Goal: Information Seeking & Learning: Learn about a topic

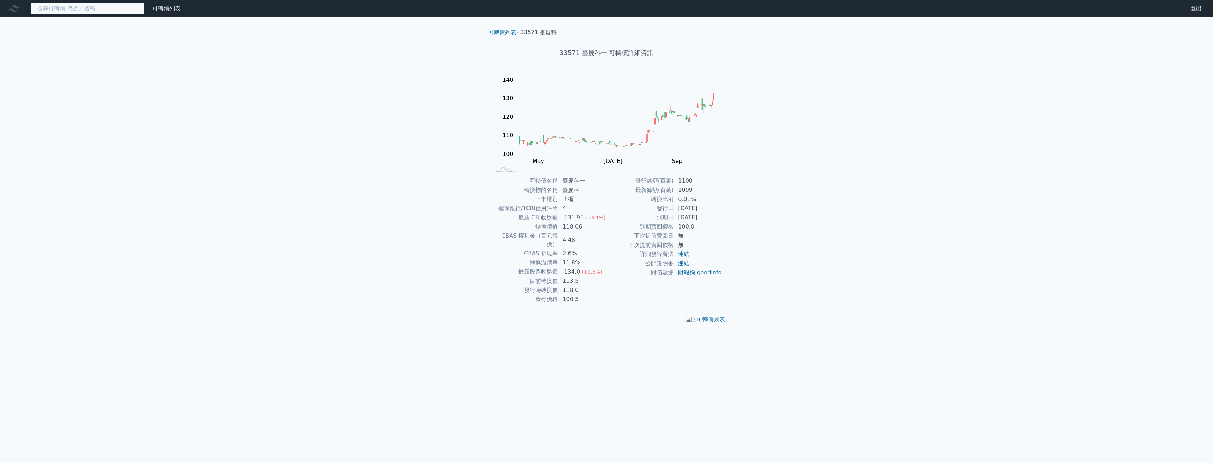
click at [89, 12] on input at bounding box center [87, 8] width 113 height 12
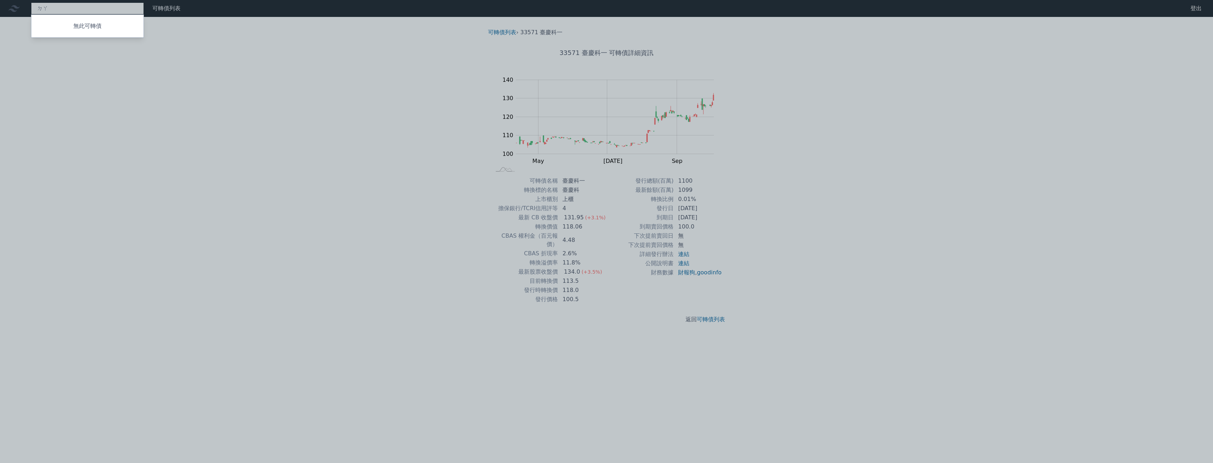
type input "ㄉ"
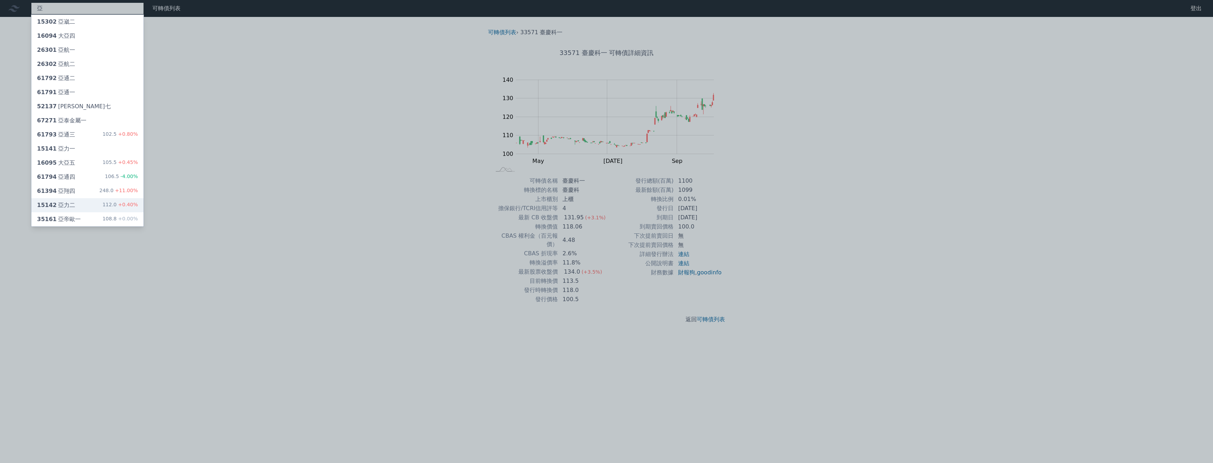
type input "亞"
click at [87, 202] on div "15142 亞力二 112.0 +0.40%" at bounding box center [87, 205] width 112 height 14
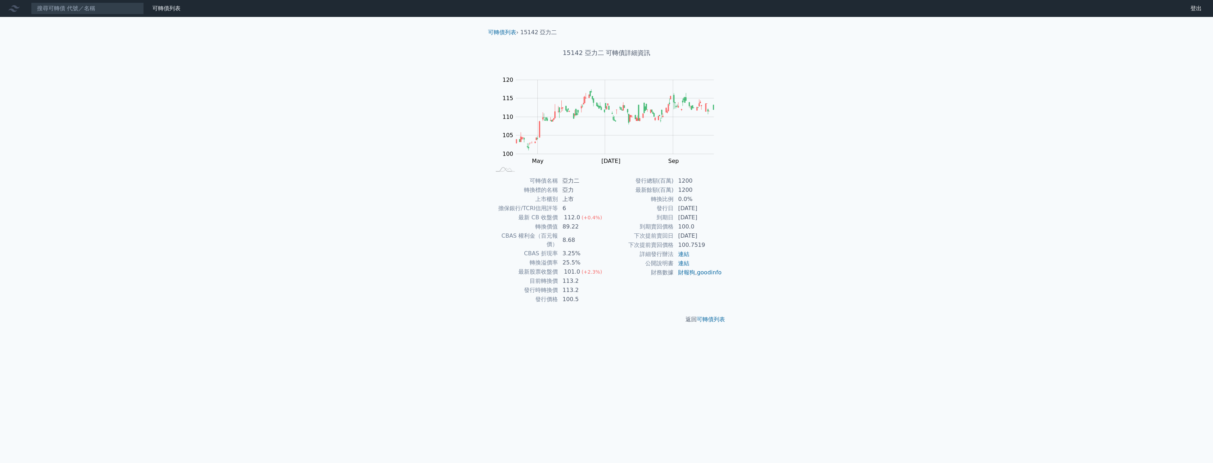
click at [683, 210] on td "[DATE]" at bounding box center [698, 208] width 48 height 9
click at [582, 276] on td "113.2" at bounding box center [582, 280] width 48 height 9
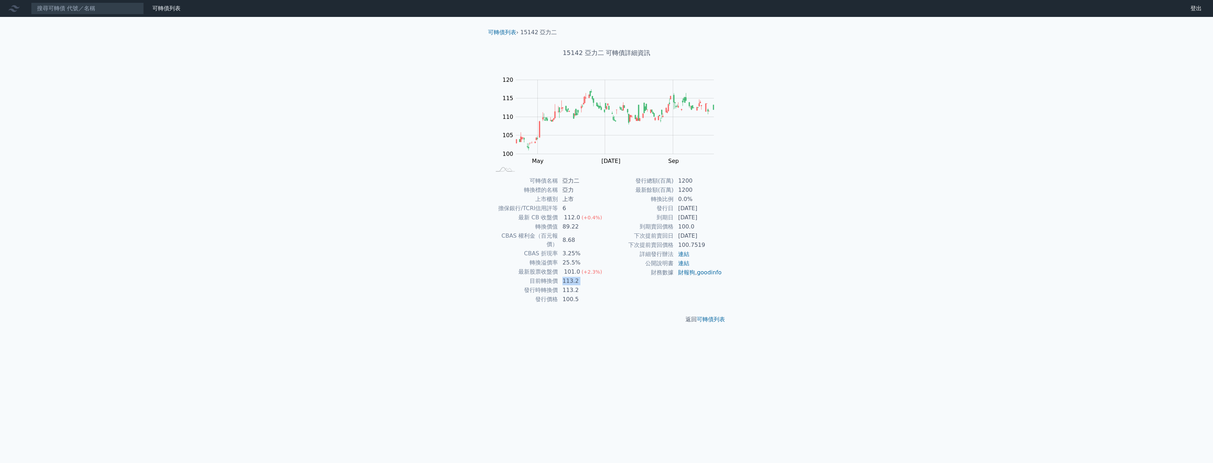
click at [582, 276] on td "113.2" at bounding box center [582, 280] width 48 height 9
click at [580, 286] on td "113.2" at bounding box center [582, 290] width 48 height 9
click at [582, 286] on td "113.2" at bounding box center [582, 290] width 48 height 9
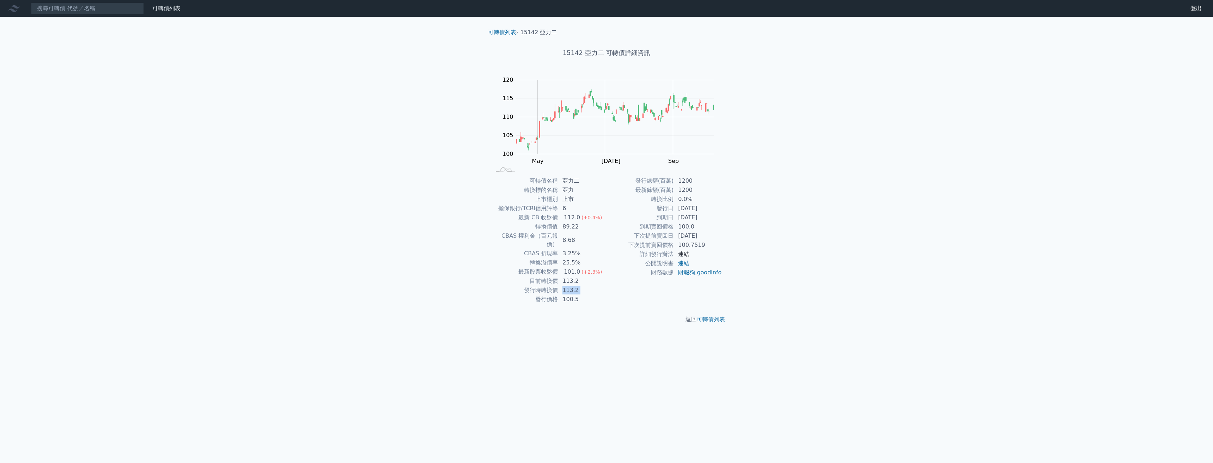
click at [685, 253] on link "連結" at bounding box center [683, 254] width 11 height 7
click at [153, 6] on link "可轉債列表" at bounding box center [166, 8] width 28 height 7
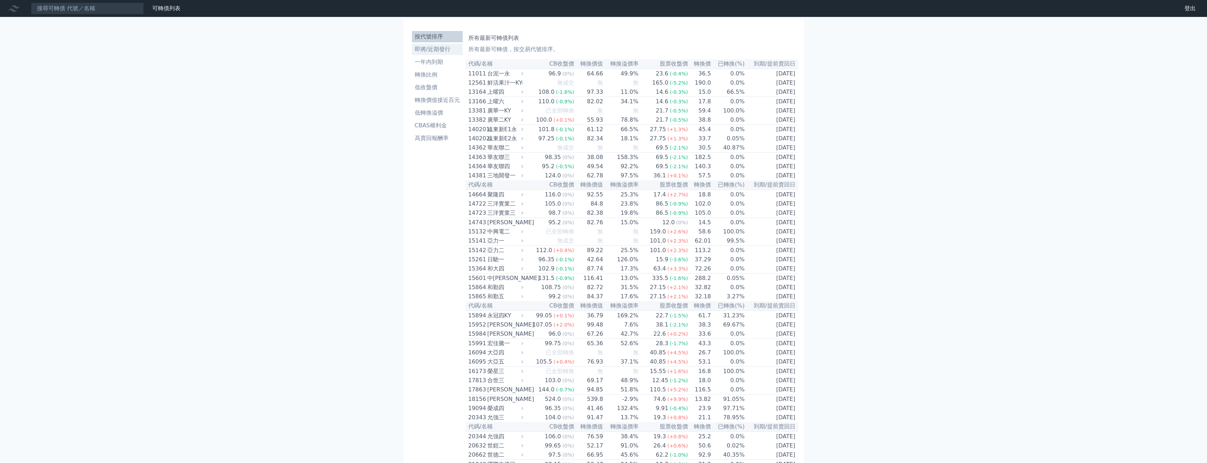
click at [435, 49] on li "即將/近期發行" at bounding box center [437, 49] width 51 height 8
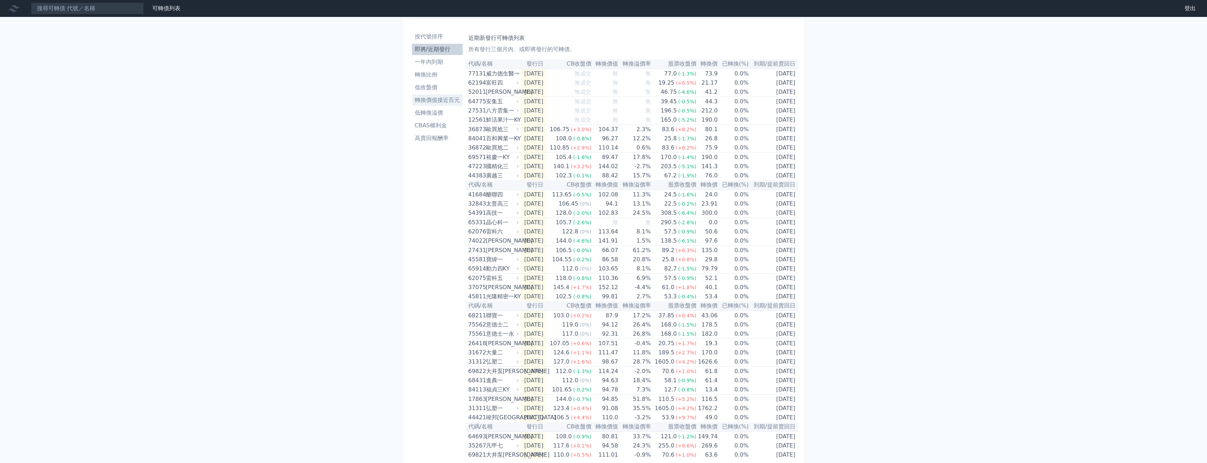
click at [447, 100] on li "轉換價值接近百元" at bounding box center [437, 100] width 51 height 8
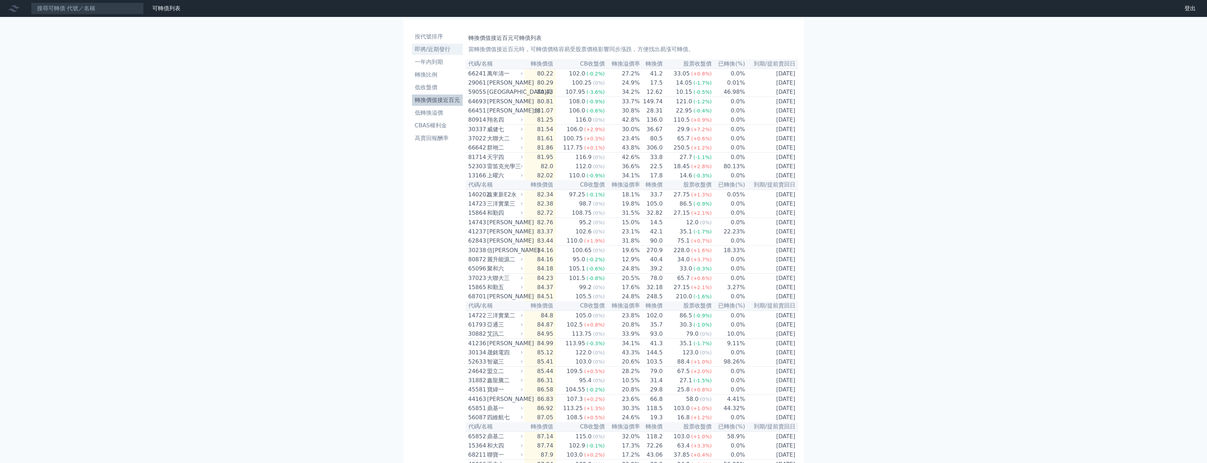
click at [437, 53] on li "即將/近期發行" at bounding box center [437, 49] width 51 height 8
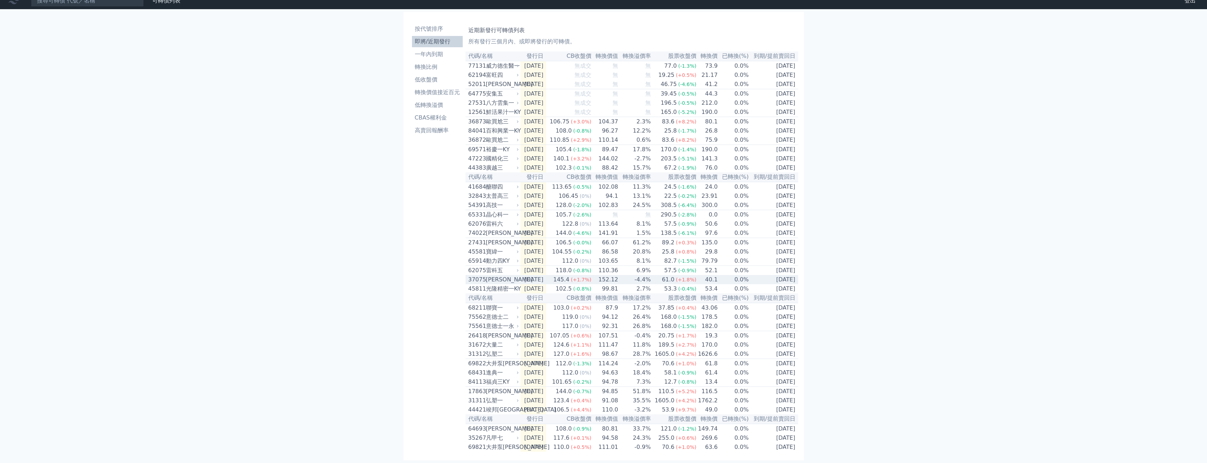
scroll to position [38, 0]
click at [571, 396] on div "123.4" at bounding box center [561, 400] width 19 height 8
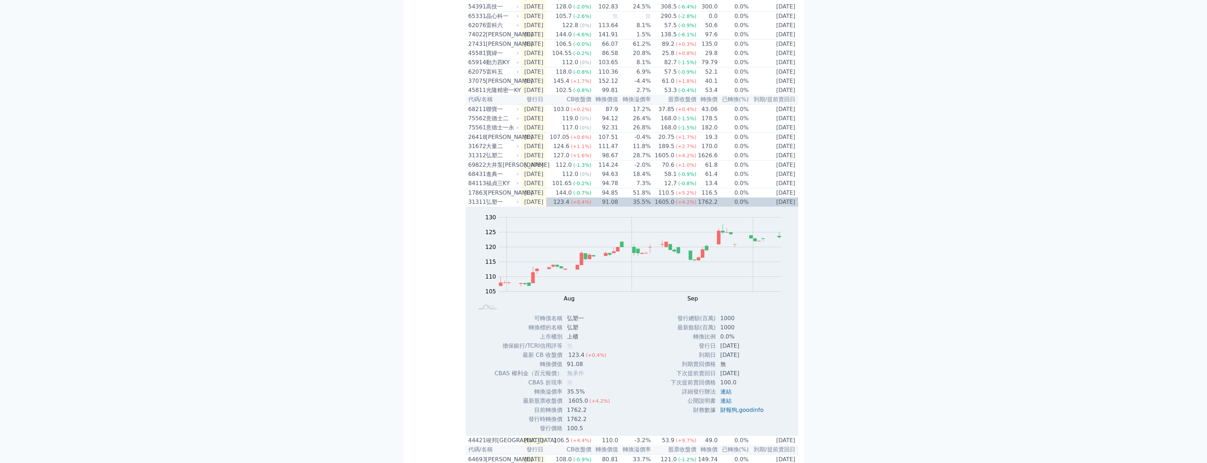
scroll to position [250, 0]
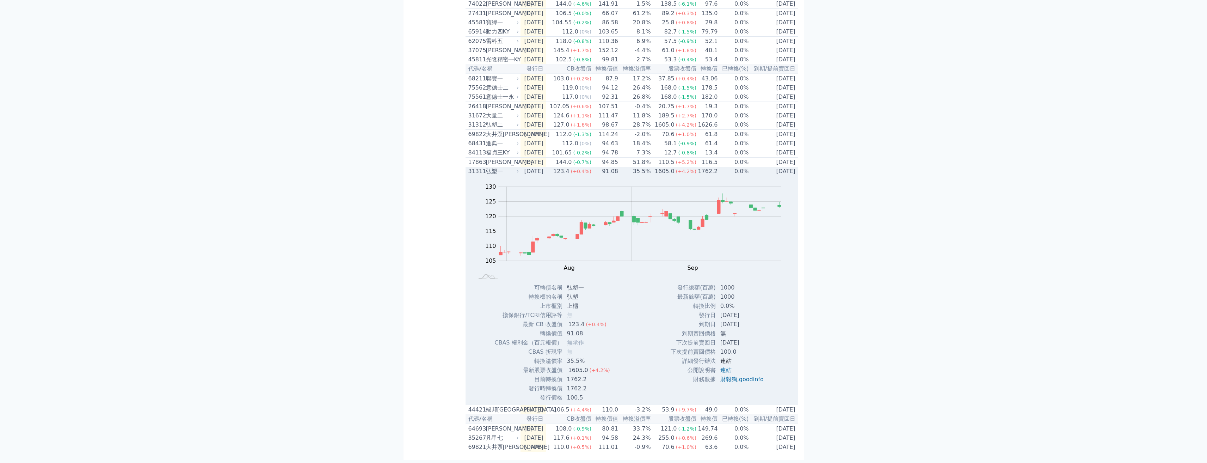
click at [723, 364] on link "連結" at bounding box center [726, 360] width 11 height 7
click at [571, 176] on div "123.4" at bounding box center [561, 171] width 19 height 8
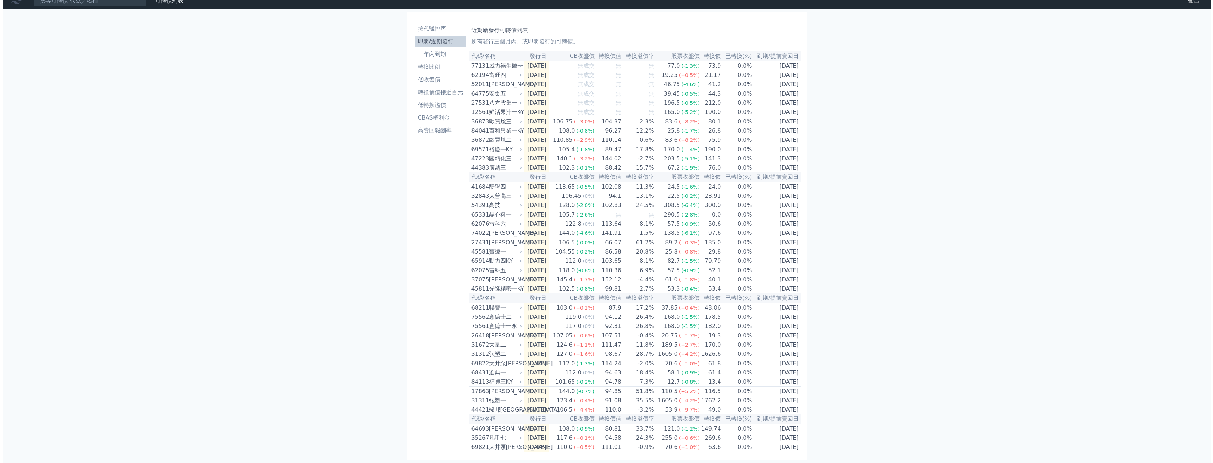
scroll to position [0, 0]
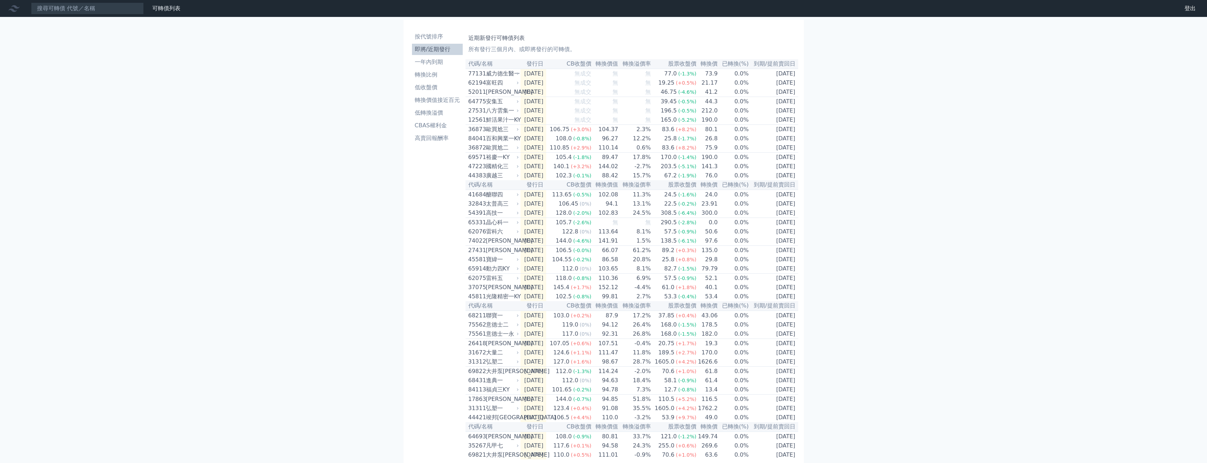
click at [91, 2] on nav "可轉債列表 財務數據 可轉債列表 財務數據 登出 登出" at bounding box center [603, 8] width 1207 height 17
click at [97, 9] on input at bounding box center [87, 8] width 113 height 12
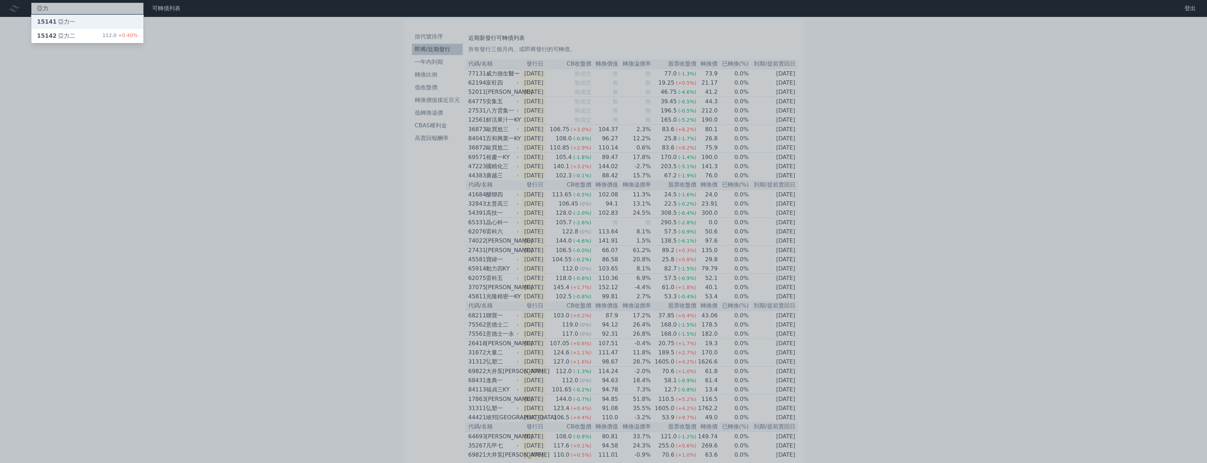
type input "亞力"
click at [98, 19] on div "15141 亞力一" at bounding box center [87, 22] width 112 height 14
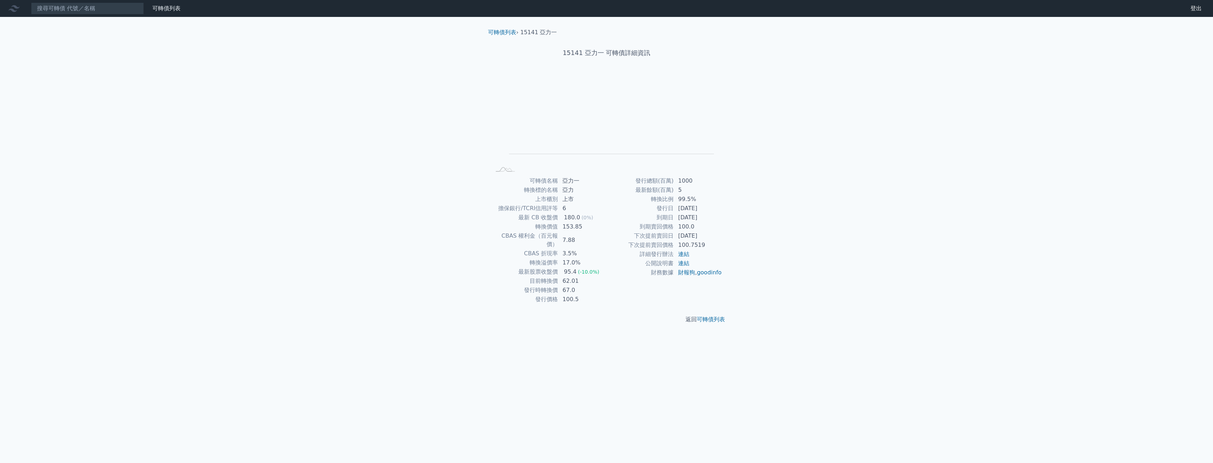
drag, startPoint x: 585, startPoint y: 215, endPoint x: 712, endPoint y: 237, distance: 129.2
click at [712, 237] on div "可轉債名稱 亞力一 轉換標的名稱 亞力 上市櫃別 上市 擔保銀行/TCRI信用評等 6 最新 CB 收盤價 180.0 (0%) 轉換價值 153.85 CB…" at bounding box center [606, 240] width 248 height 128
click at [712, 237] on td "[DATE]" at bounding box center [698, 235] width 48 height 9
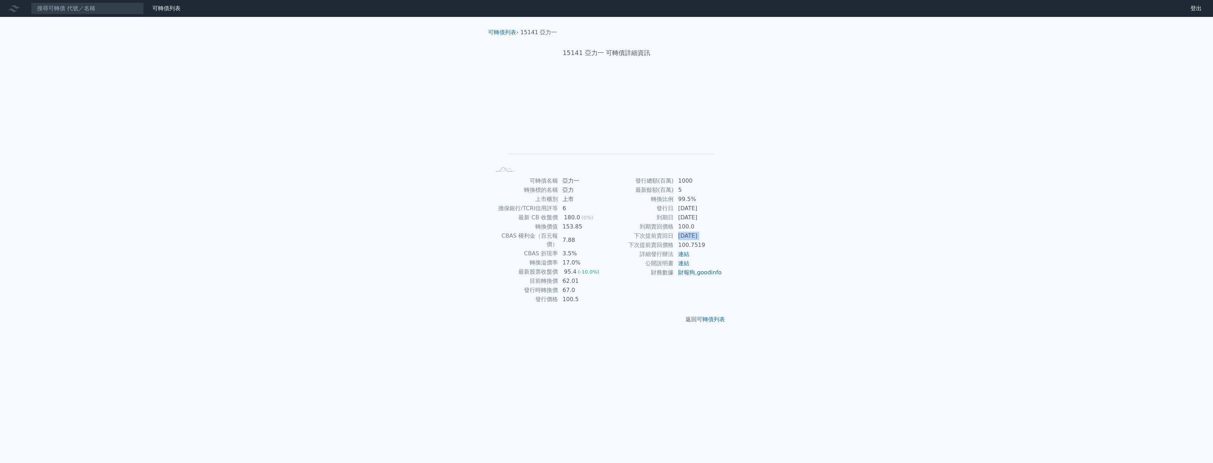
click at [712, 237] on td "[DATE]" at bounding box center [698, 235] width 48 height 9
click at [725, 214] on div "可轉債名稱 亞力一 轉換標的名稱 亞力 上市櫃別 上市 擔保銀行/TCRI信用評等 6 最新 CB 收盤價 180.0 (0%) 轉換價值 153.85 CB…" at bounding box center [606, 240] width 248 height 128
drag, startPoint x: 710, startPoint y: 215, endPoint x: 690, endPoint y: 209, distance: 21.5
click at [690, 209] on tbody "發行總額(百萬) 1000 最新餘額(百萬) 5 轉換比例 99.5% 發行日 [DATE] 到期日 [DATE] 到期賣回價格 100.0 下次提前賣回日 …" at bounding box center [664, 226] width 116 height 101
click at [690, 209] on td "[DATE]" at bounding box center [698, 208] width 48 height 9
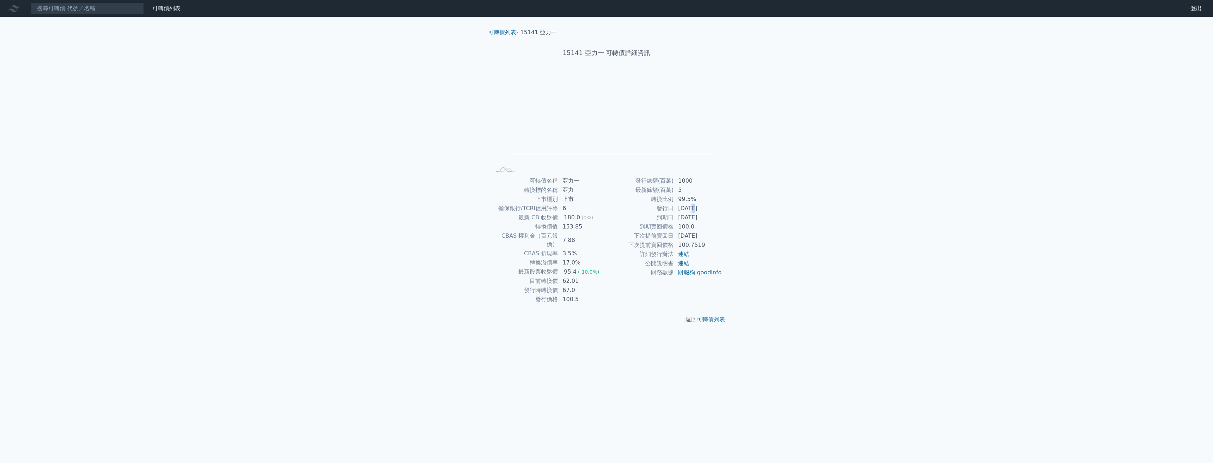
click at [690, 209] on td "[DATE]" at bounding box center [698, 208] width 48 height 9
click at [690, 207] on td "[DATE]" at bounding box center [698, 208] width 48 height 9
click at [91, 6] on input at bounding box center [87, 8] width 113 height 12
drag, startPoint x: 567, startPoint y: 188, endPoint x: 562, endPoint y: 188, distance: 4.6
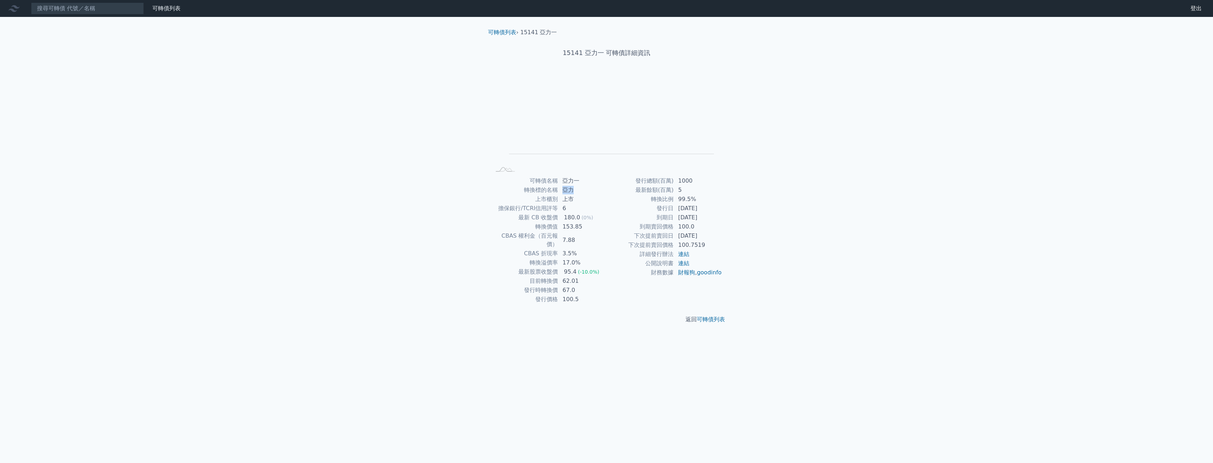
click at [562, 188] on td "亞力" at bounding box center [582, 189] width 48 height 9
copy td "亞力"
click at [687, 251] on link "連結" at bounding box center [683, 254] width 11 height 7
click at [75, 7] on input at bounding box center [87, 8] width 113 height 12
paste input "亞力"
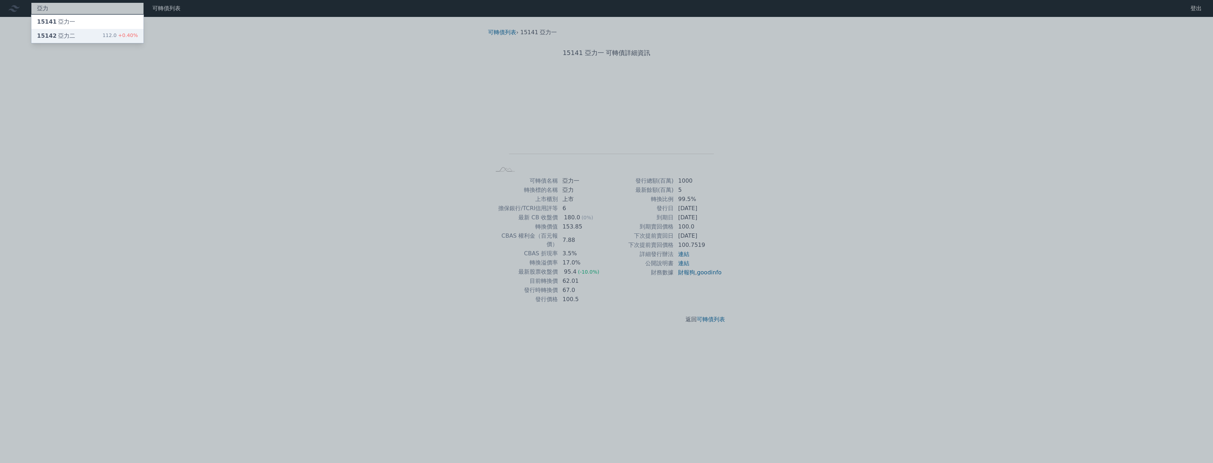
type input "亞力"
click at [71, 35] on div "15142 亞力二" at bounding box center [56, 36] width 38 height 8
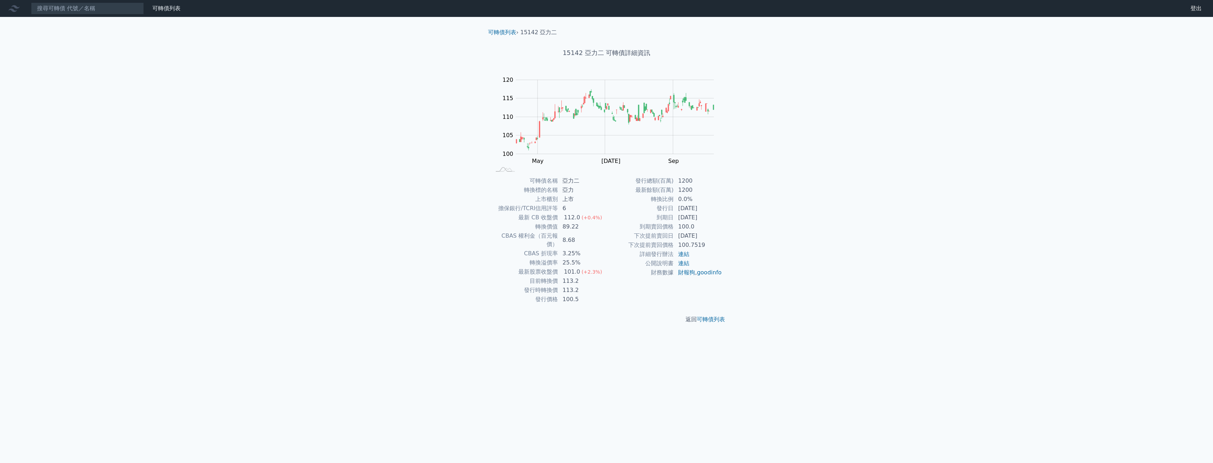
drag, startPoint x: 582, startPoint y: 136, endPoint x: 714, endPoint y: 123, distance: 131.7
click at [725, 128] on div "Zoom Out 100 90 95 100 105 110 115 120 125 L Mar May [DATE] Sep Nov 開: 113.3 高:…" at bounding box center [606, 124] width 248 height 99
click at [562, 175] on div "可轉債列表 › 15142 亞力二 15142 亞力二 可轉債詳細資訊 Zoom Out 100 90 95 100 105 110 115 120 125 …" at bounding box center [606, 176] width 248 height 318
